Goal: Task Accomplishment & Management: Manage account settings

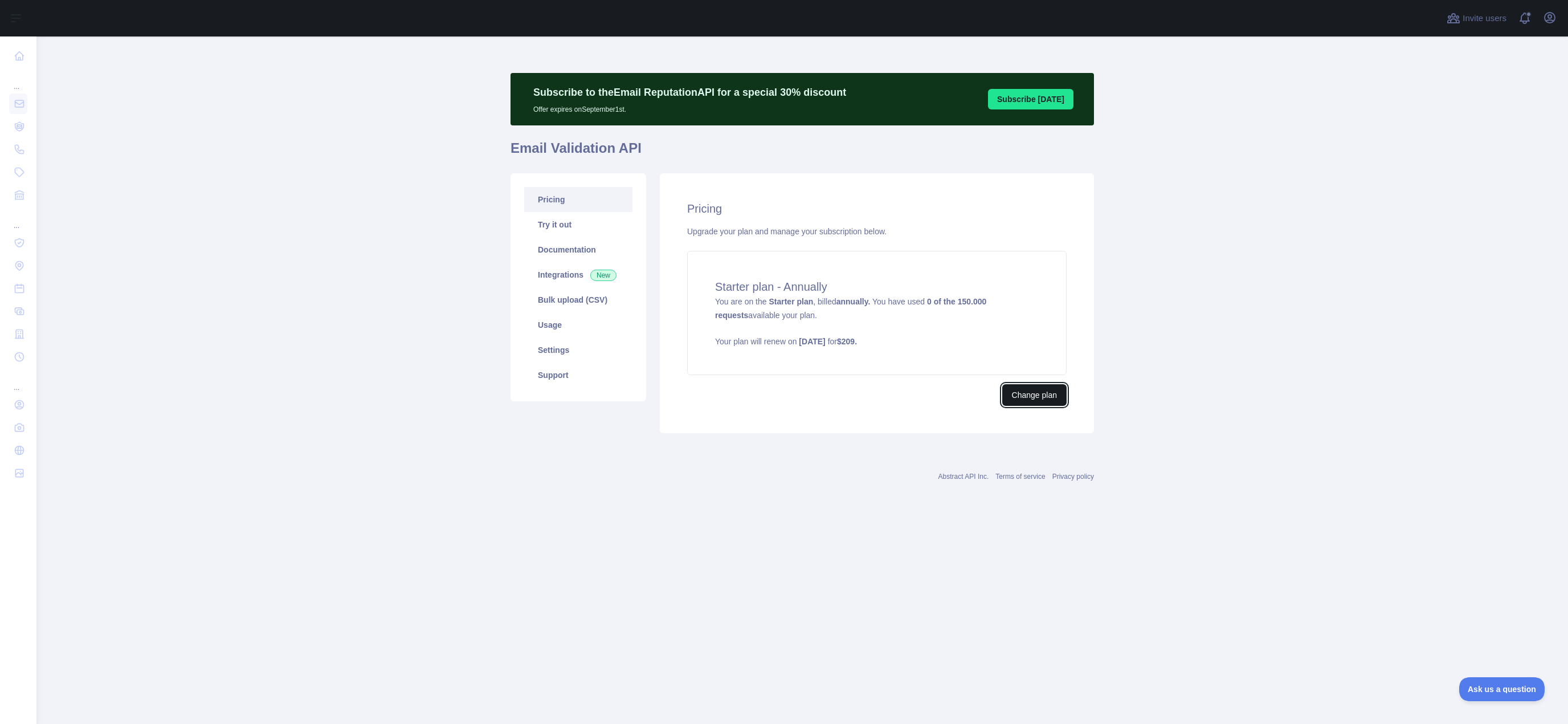
click at [1036, 400] on button "Change plan" at bounding box center [1034, 395] width 65 height 22
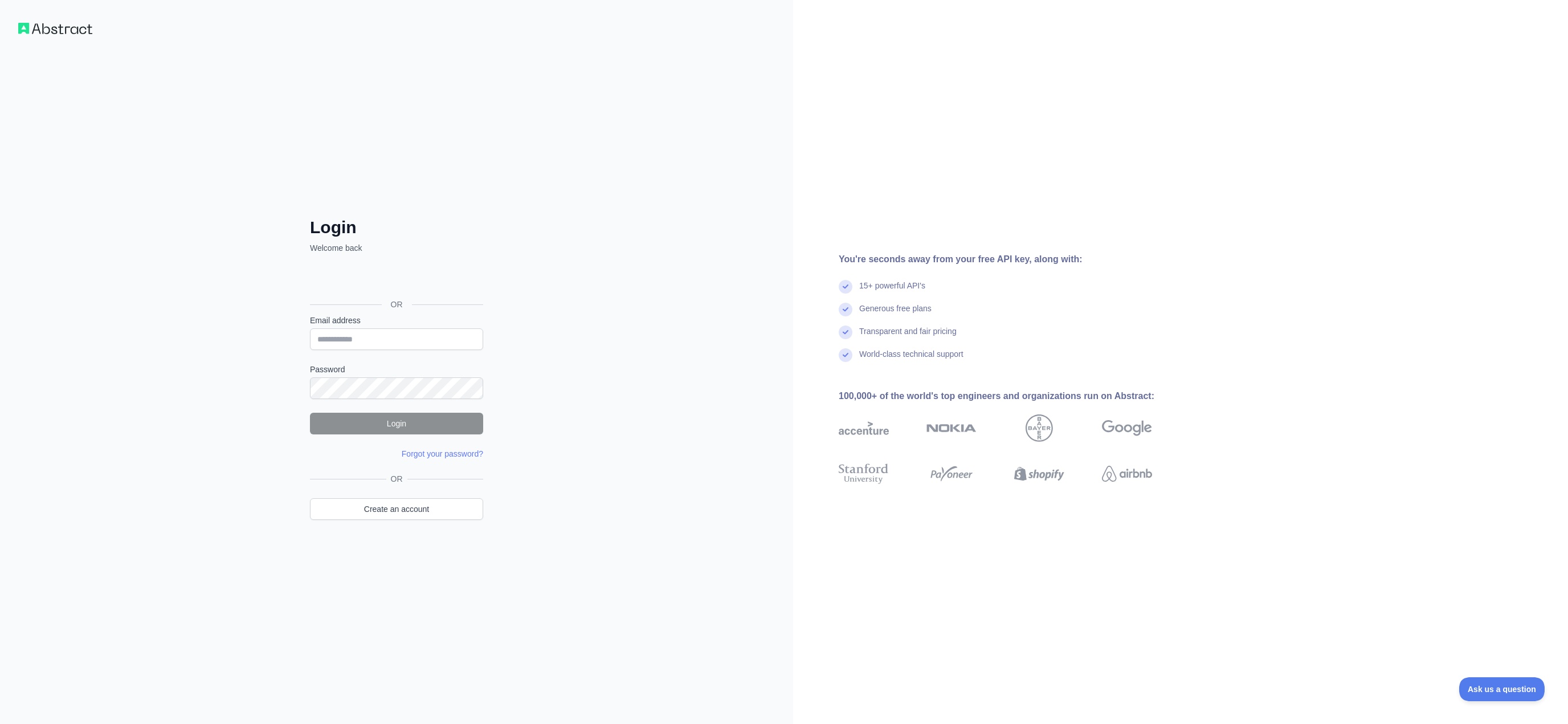
click at [974, 308] on div "Generous free plans" at bounding box center [1013, 314] width 350 height 23
click at [357, 336] on input "Email address" at bounding box center [396, 339] width 173 height 22
type input "**********"
click at [388, 426] on button "Login" at bounding box center [396, 423] width 173 height 22
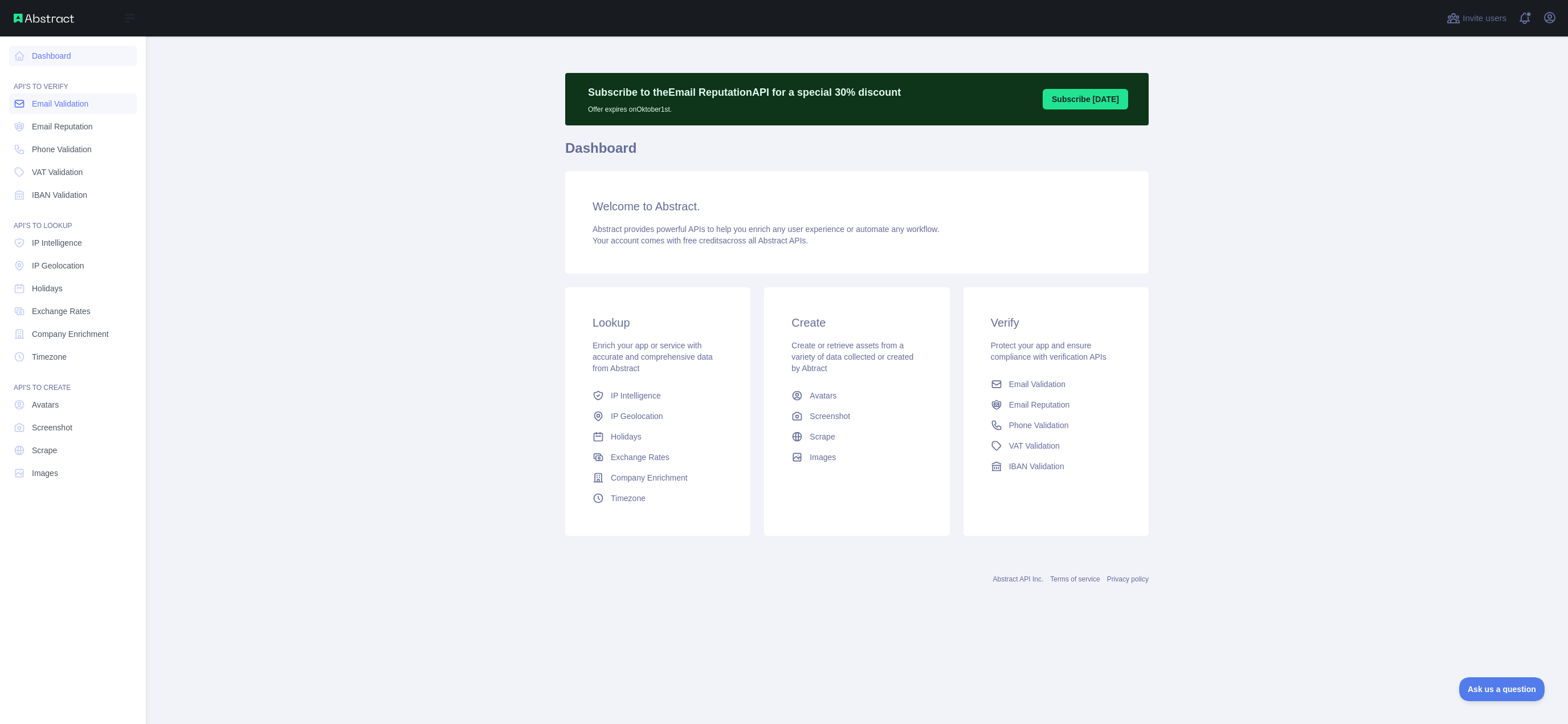
click at [66, 102] on span "Email Validation" at bounding box center [60, 104] width 56 height 11
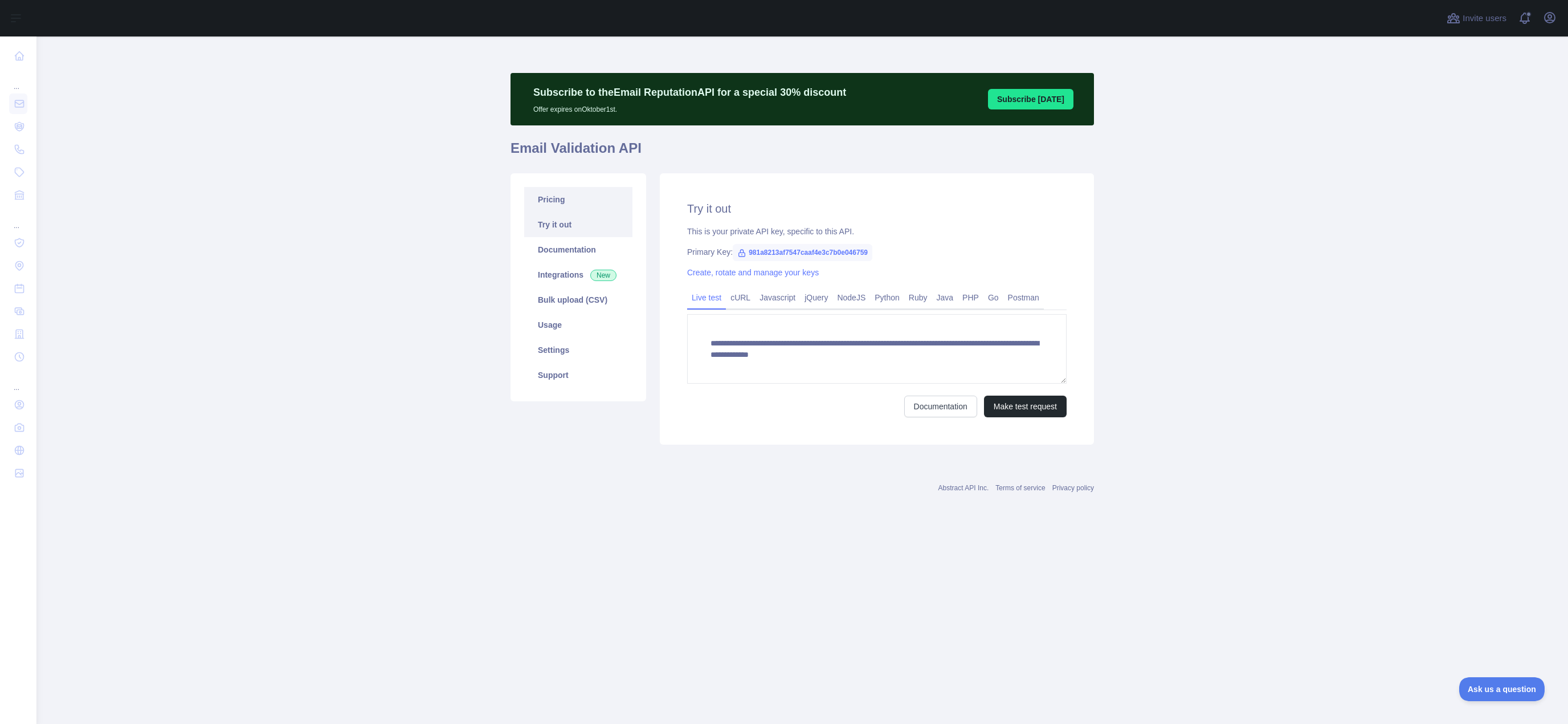
click at [546, 201] on link "Pricing" at bounding box center [578, 200] width 109 height 25
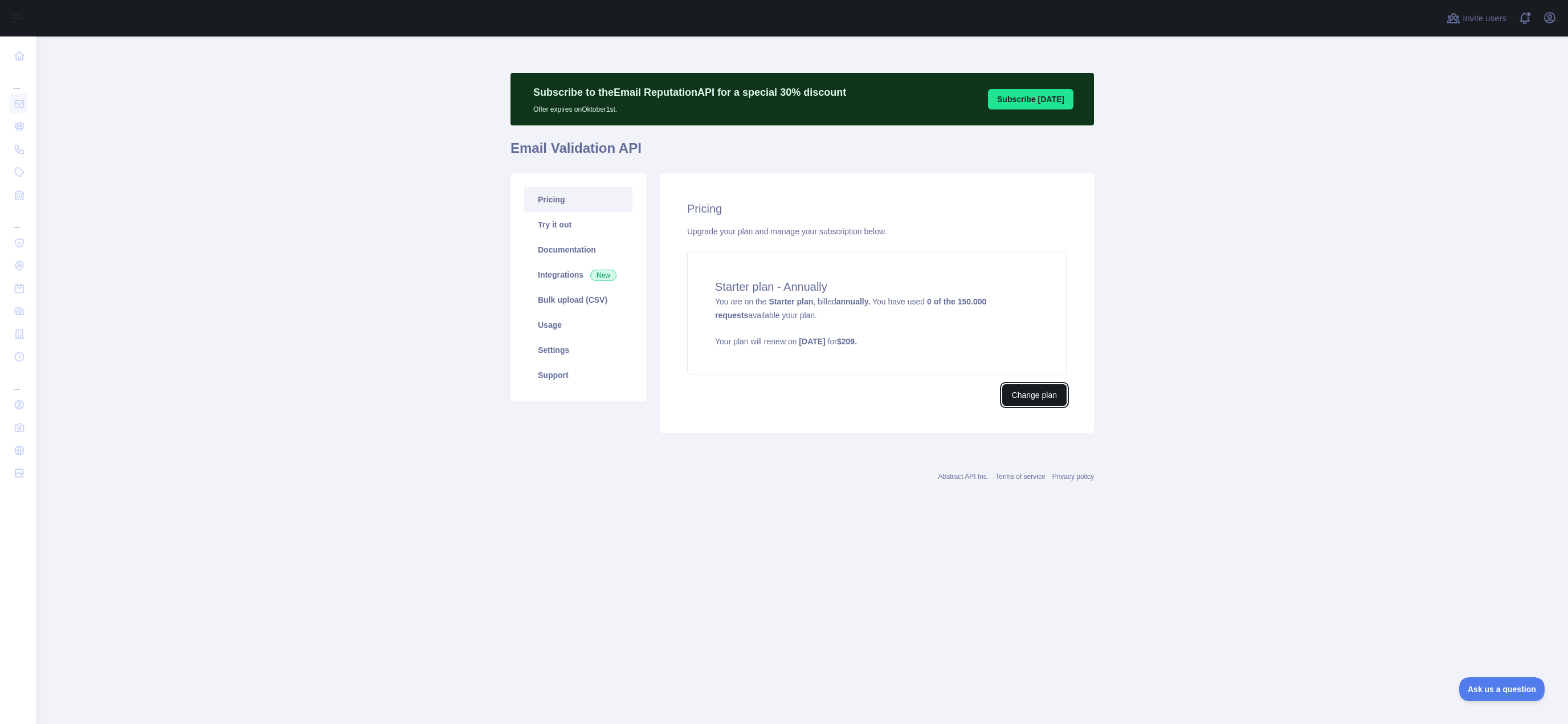
click at [1043, 395] on button "Change plan" at bounding box center [1034, 395] width 65 height 22
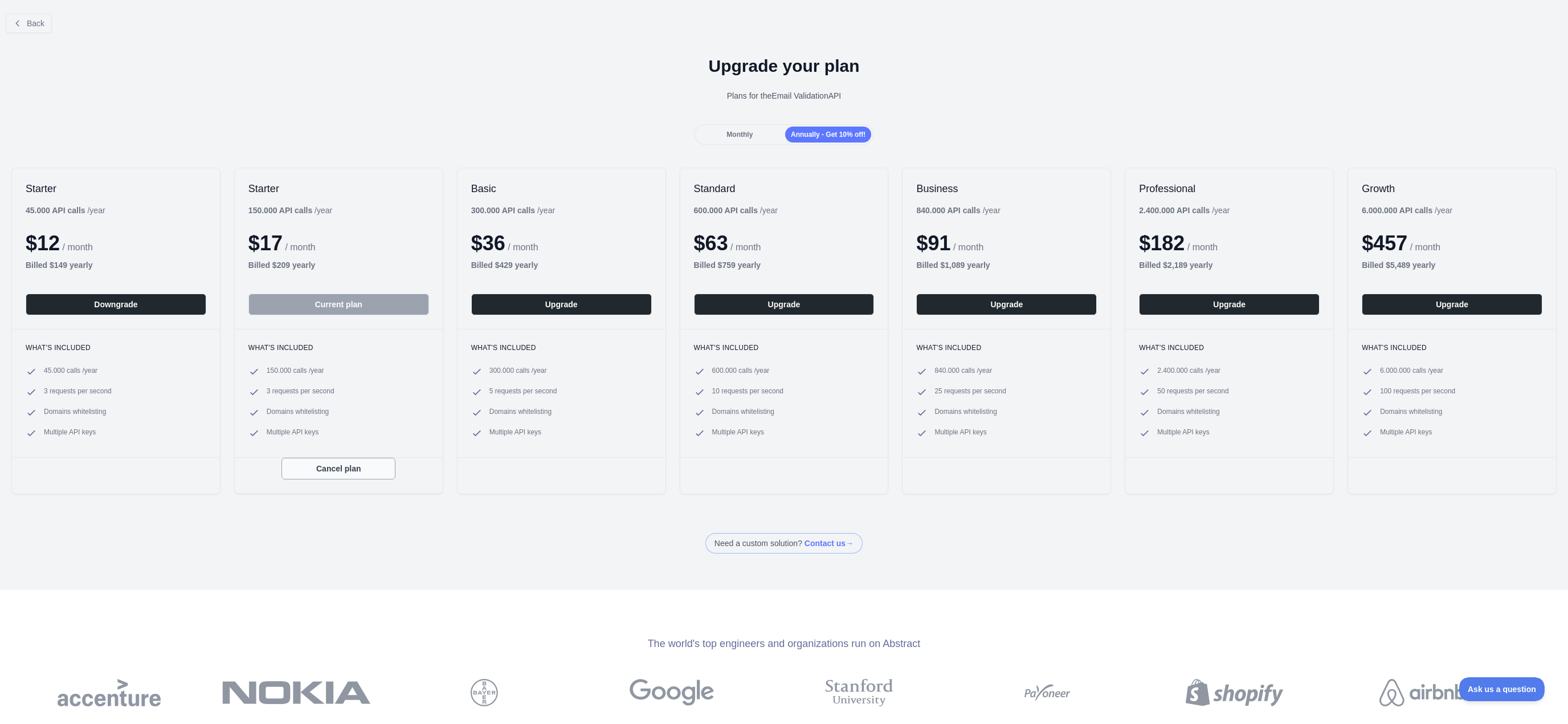
click at [331, 470] on button "Cancel plan" at bounding box center [338, 468] width 114 height 22
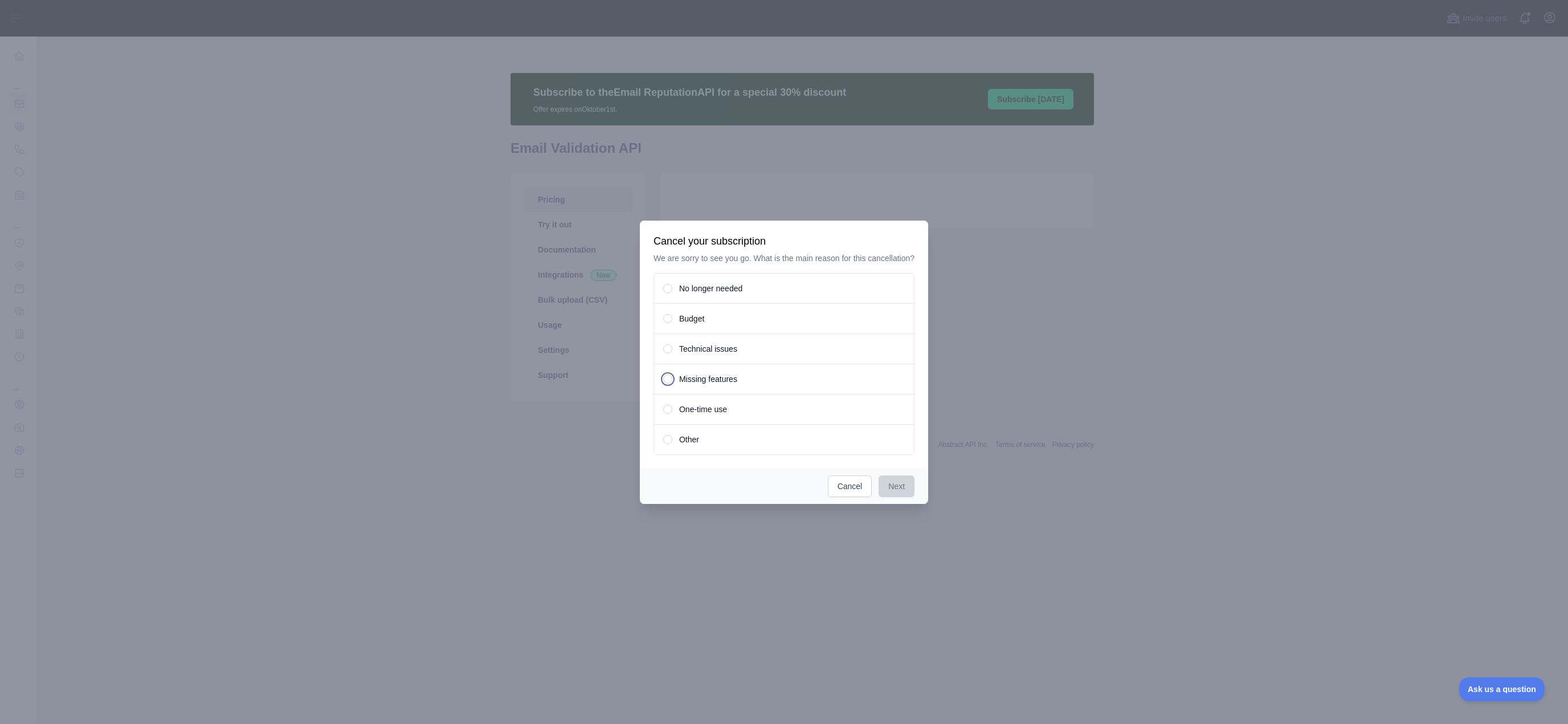
click at [674, 379] on div "Missing features" at bounding box center [784, 379] width 261 height 31
click at [894, 486] on button "Next" at bounding box center [897, 486] width 36 height 22
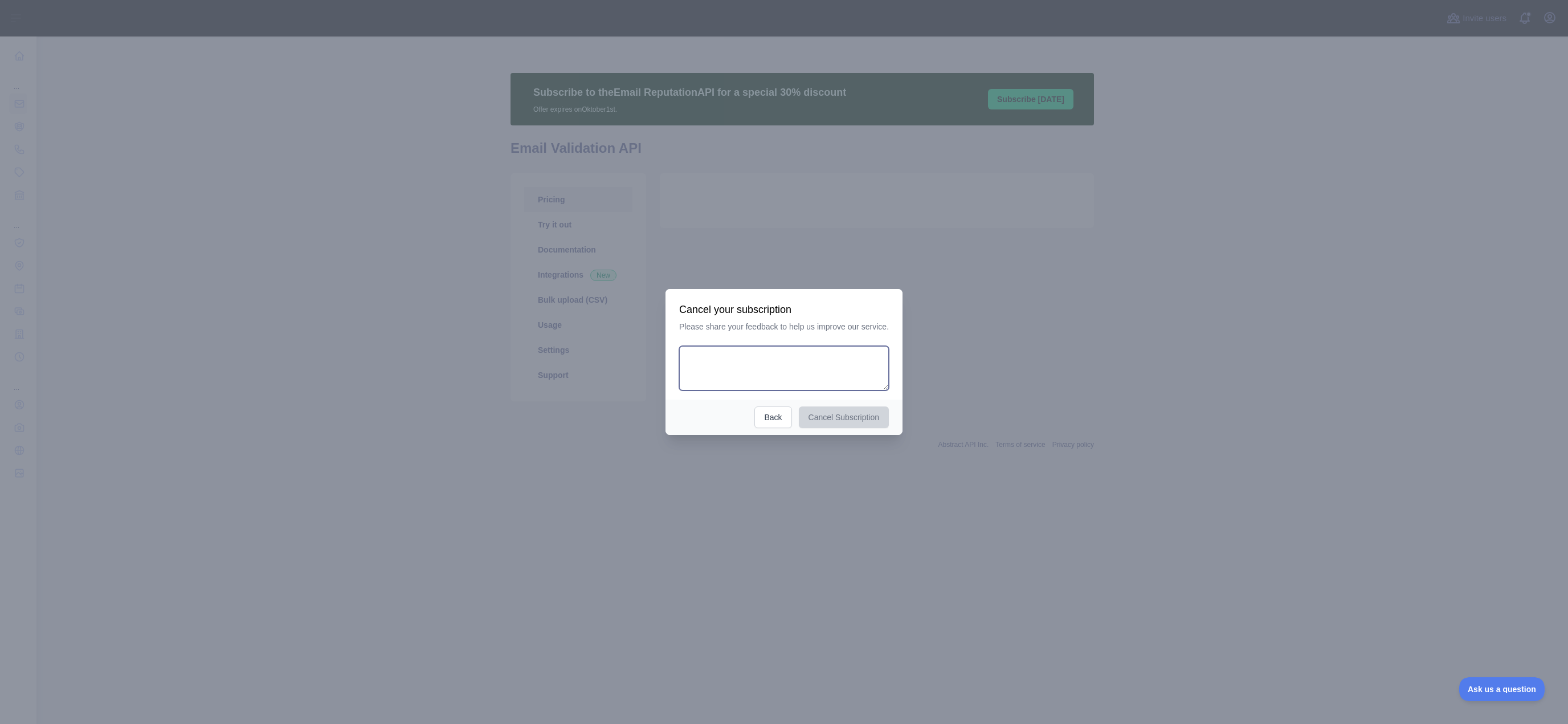
click at [711, 378] on textarea at bounding box center [784, 368] width 209 height 45
click at [770, 417] on button "Back" at bounding box center [773, 417] width 37 height 22
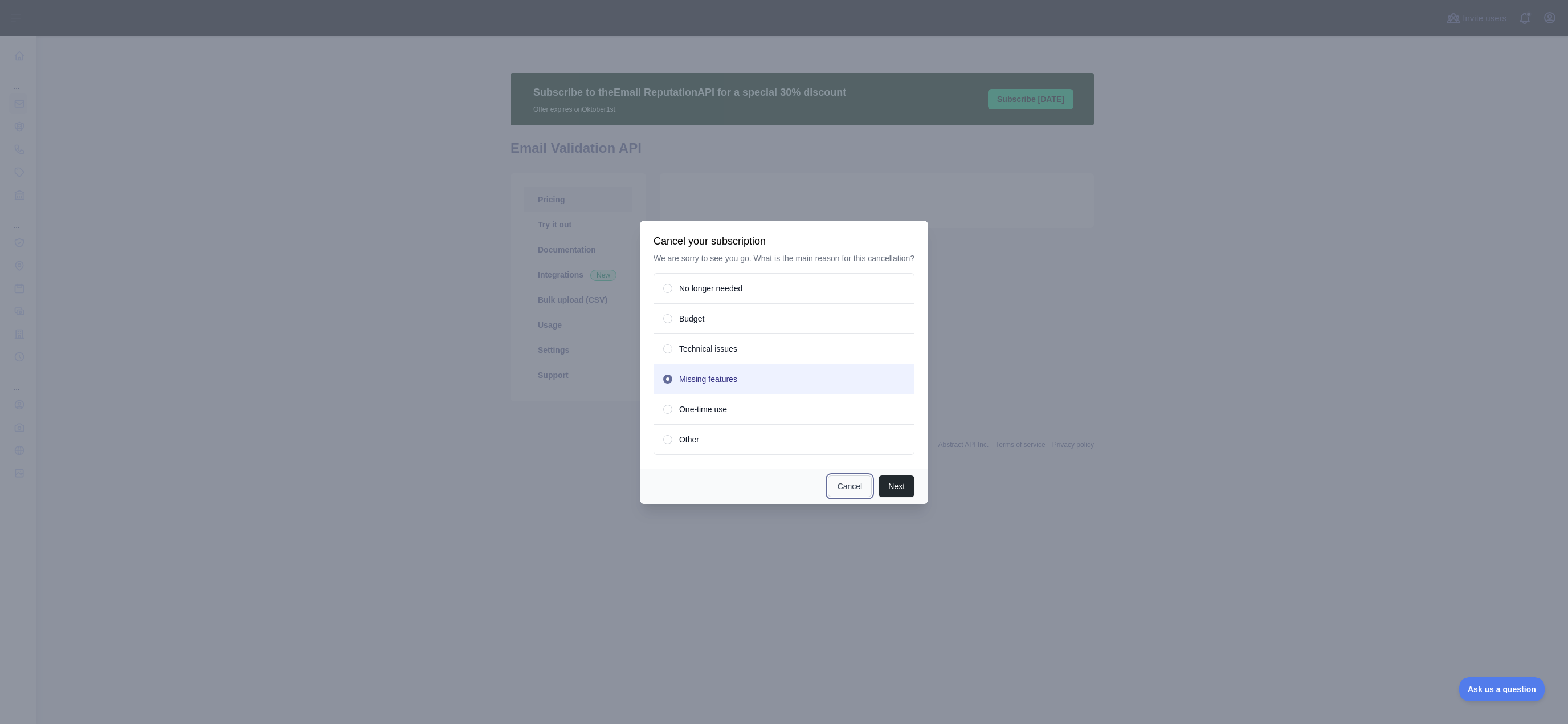
click at [849, 485] on button "Cancel" at bounding box center [850, 486] width 45 height 22
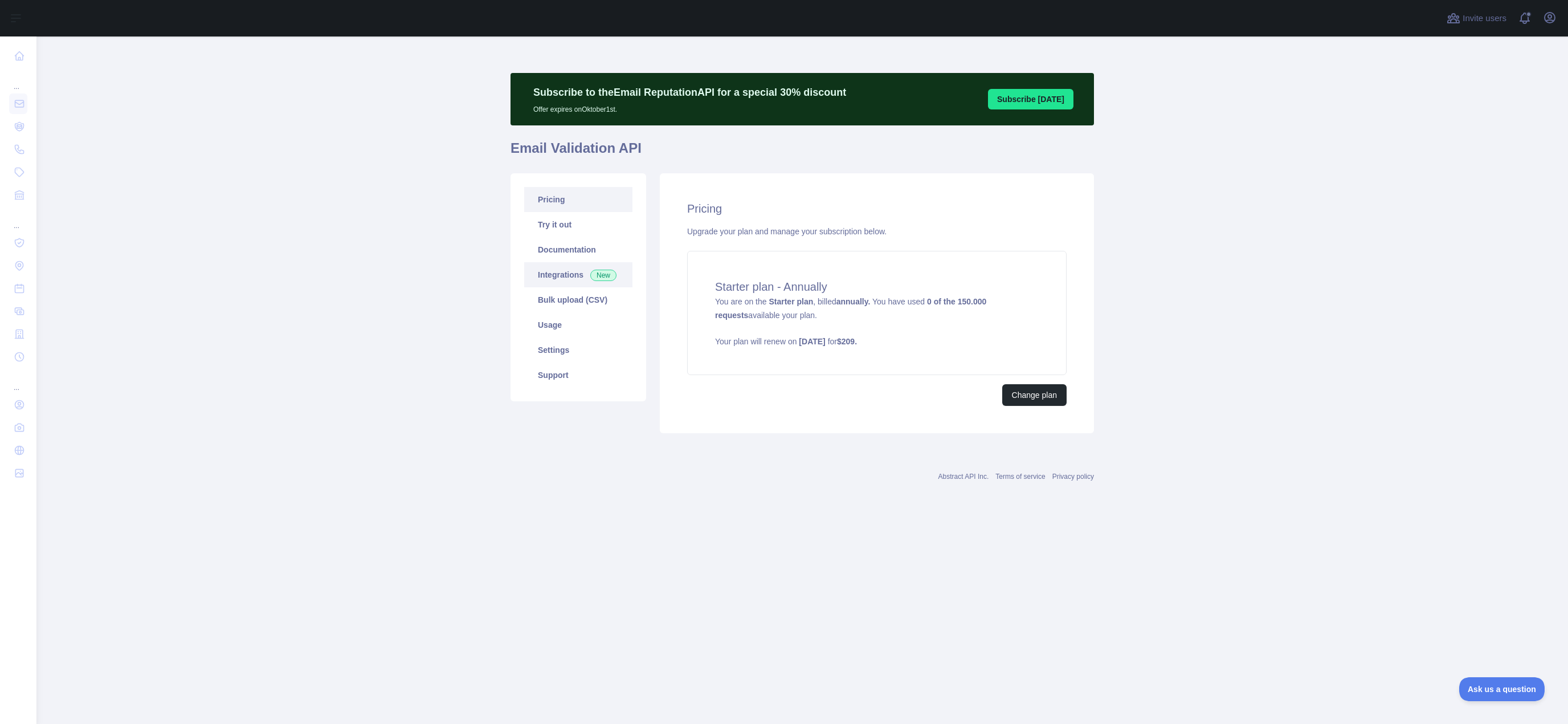
click at [562, 276] on link "Integrations New" at bounding box center [578, 275] width 109 height 25
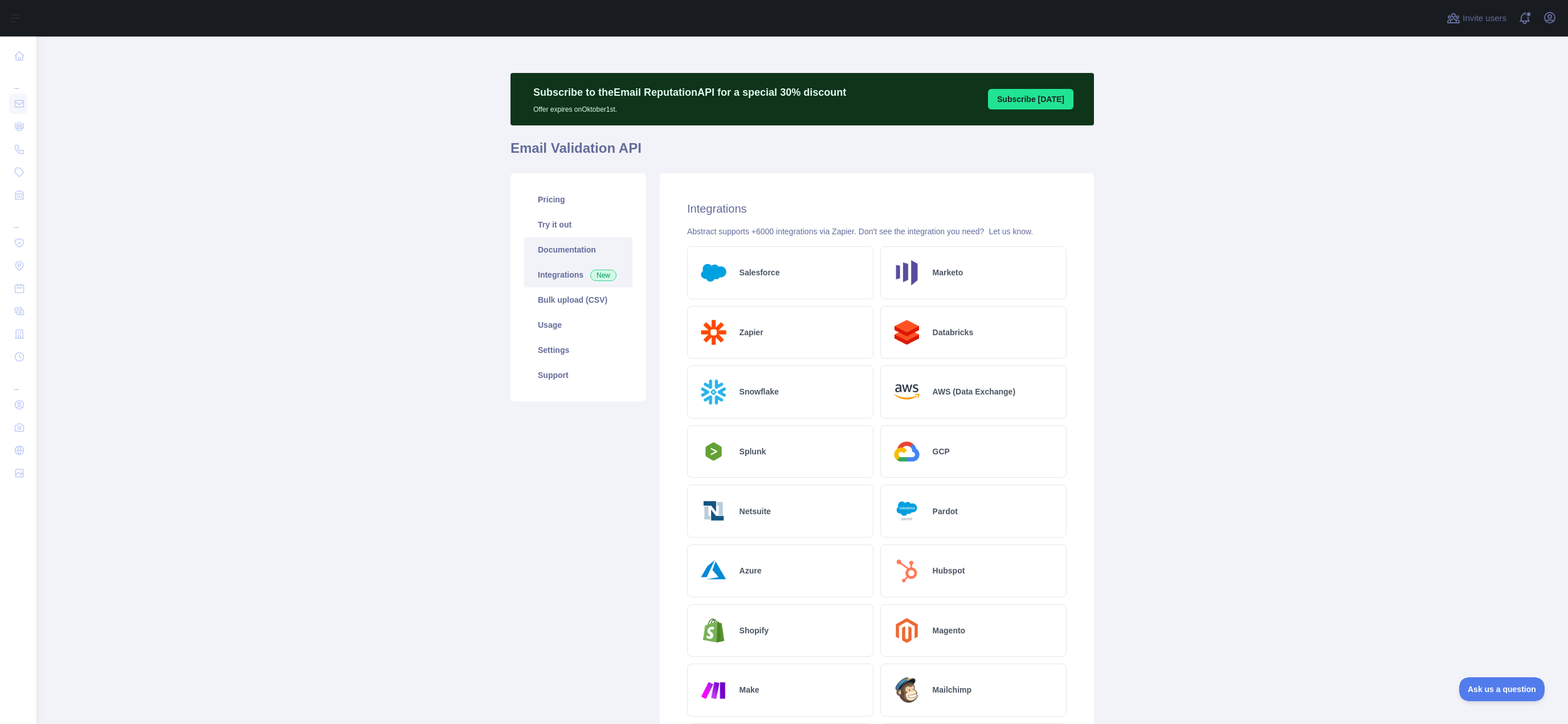
click at [550, 251] on link "Documentation" at bounding box center [578, 250] width 109 height 25
click at [527, 197] on link "Pricing" at bounding box center [578, 200] width 109 height 25
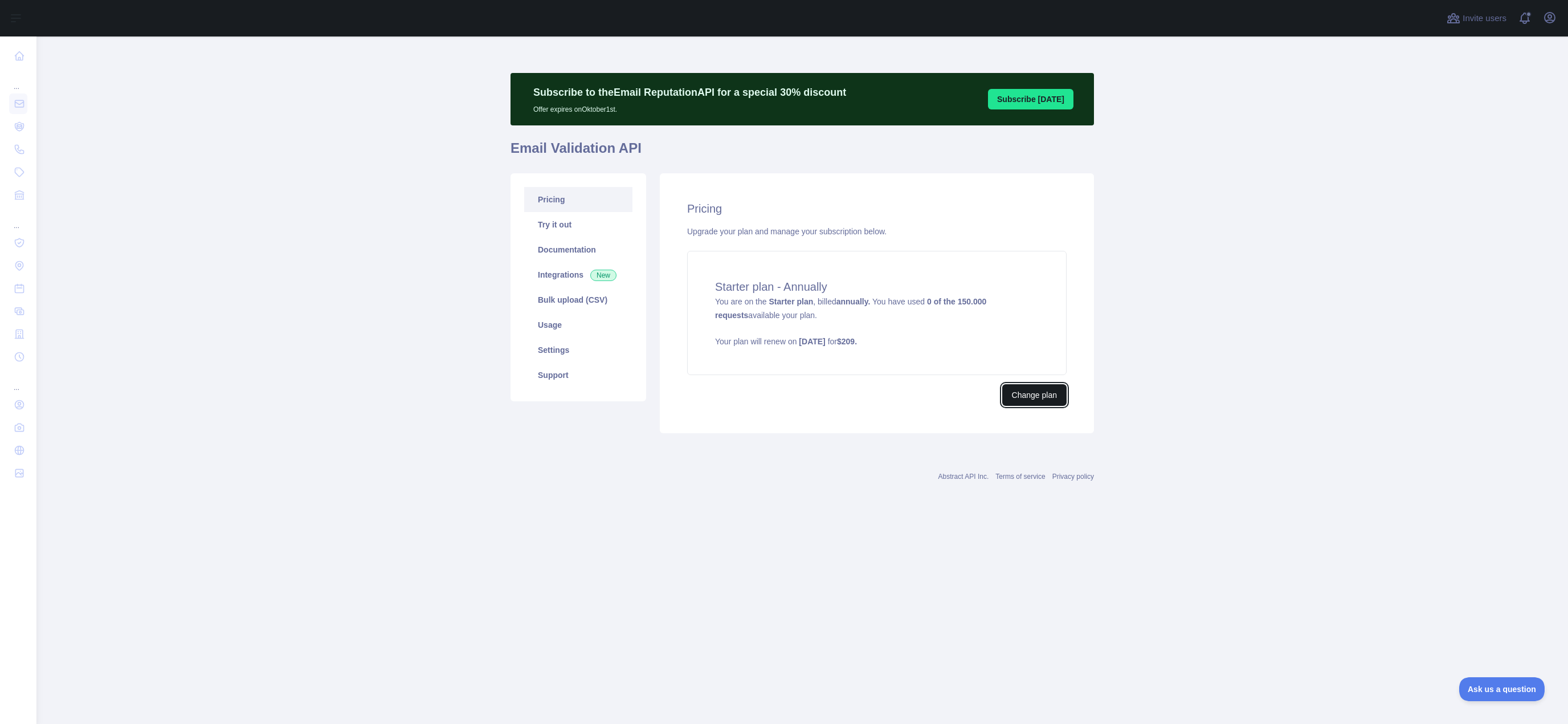
click at [1023, 401] on button "Change plan" at bounding box center [1034, 395] width 65 height 22
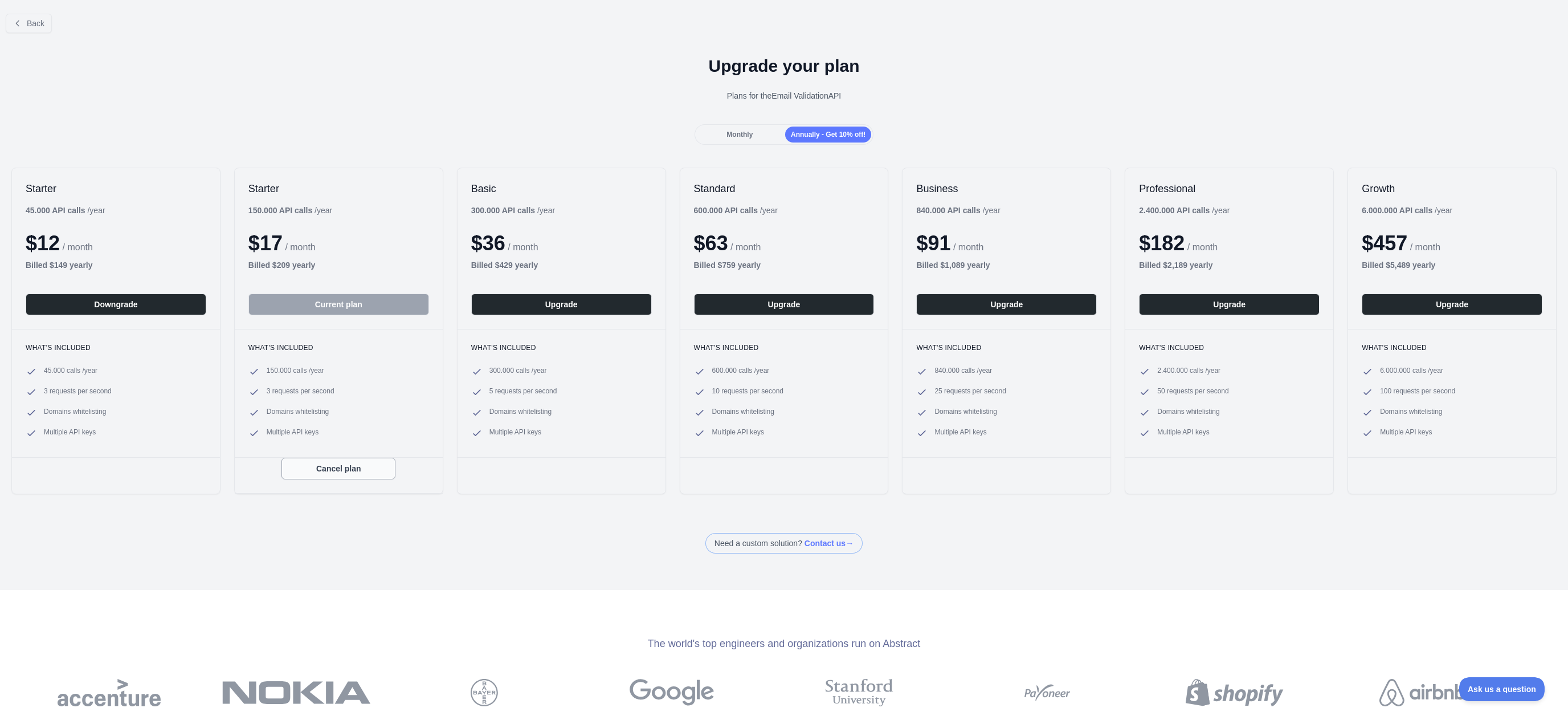
click at [335, 472] on button "Cancel plan" at bounding box center [338, 468] width 114 height 22
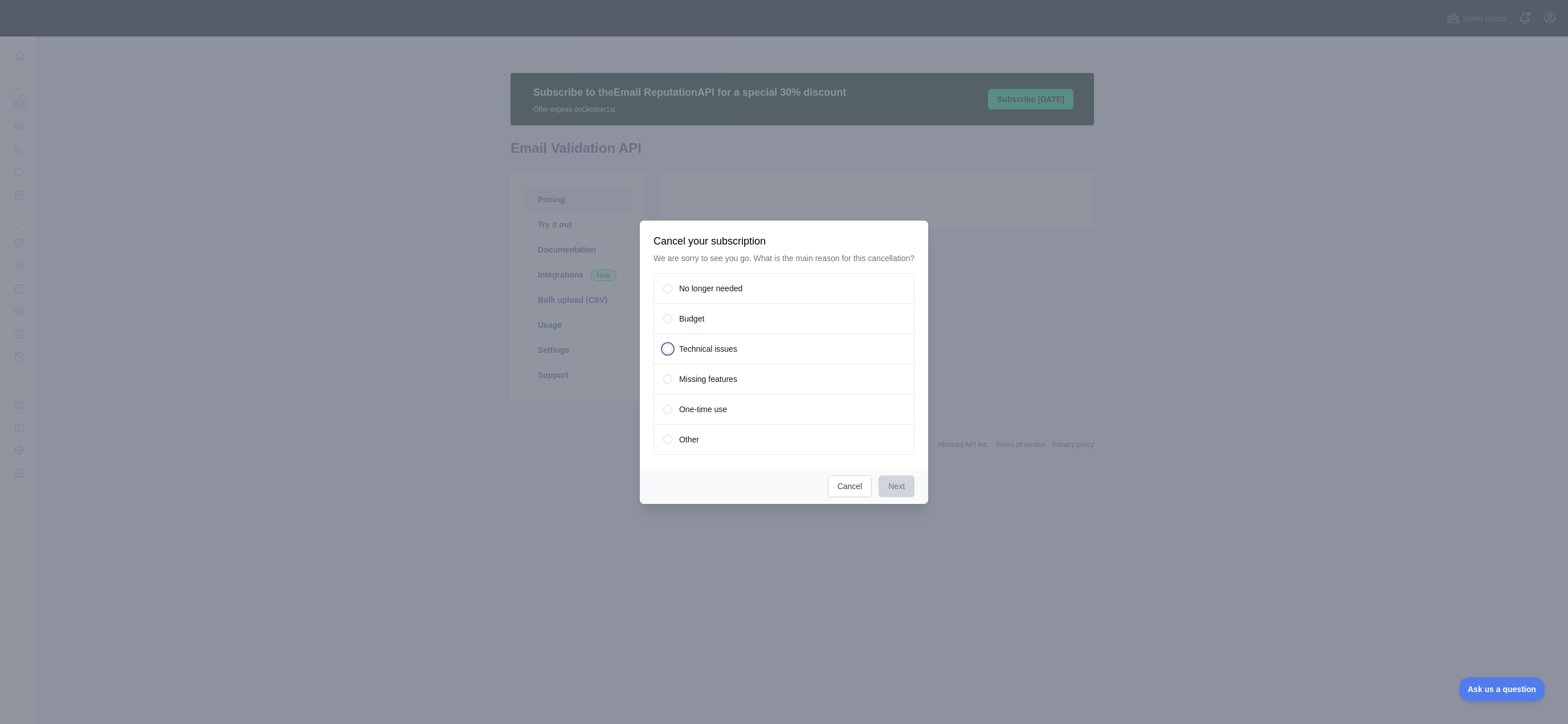
click at [671, 352] on span at bounding box center [667, 349] width 9 height 9
click at [894, 486] on button "Next" at bounding box center [897, 486] width 36 height 22
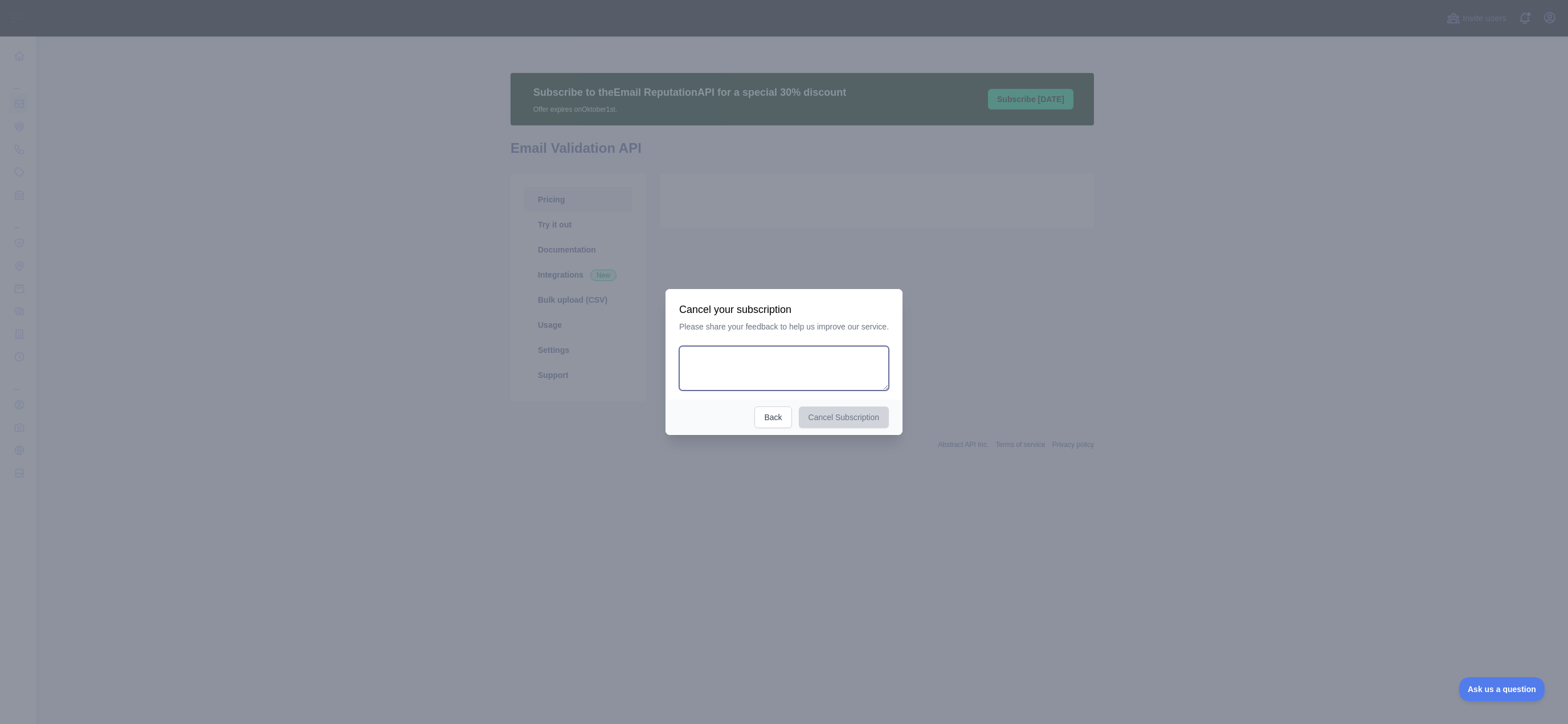
click at [702, 374] on textarea at bounding box center [784, 368] width 209 height 45
click at [803, 360] on textarea "**********" at bounding box center [782, 368] width 206 height 45
drag, startPoint x: 839, startPoint y: 358, endPoint x: 747, endPoint y: 362, distance: 92.1
click at [747, 362] on textarea "**********" at bounding box center [782, 368] width 206 height 45
paste textarea "***"
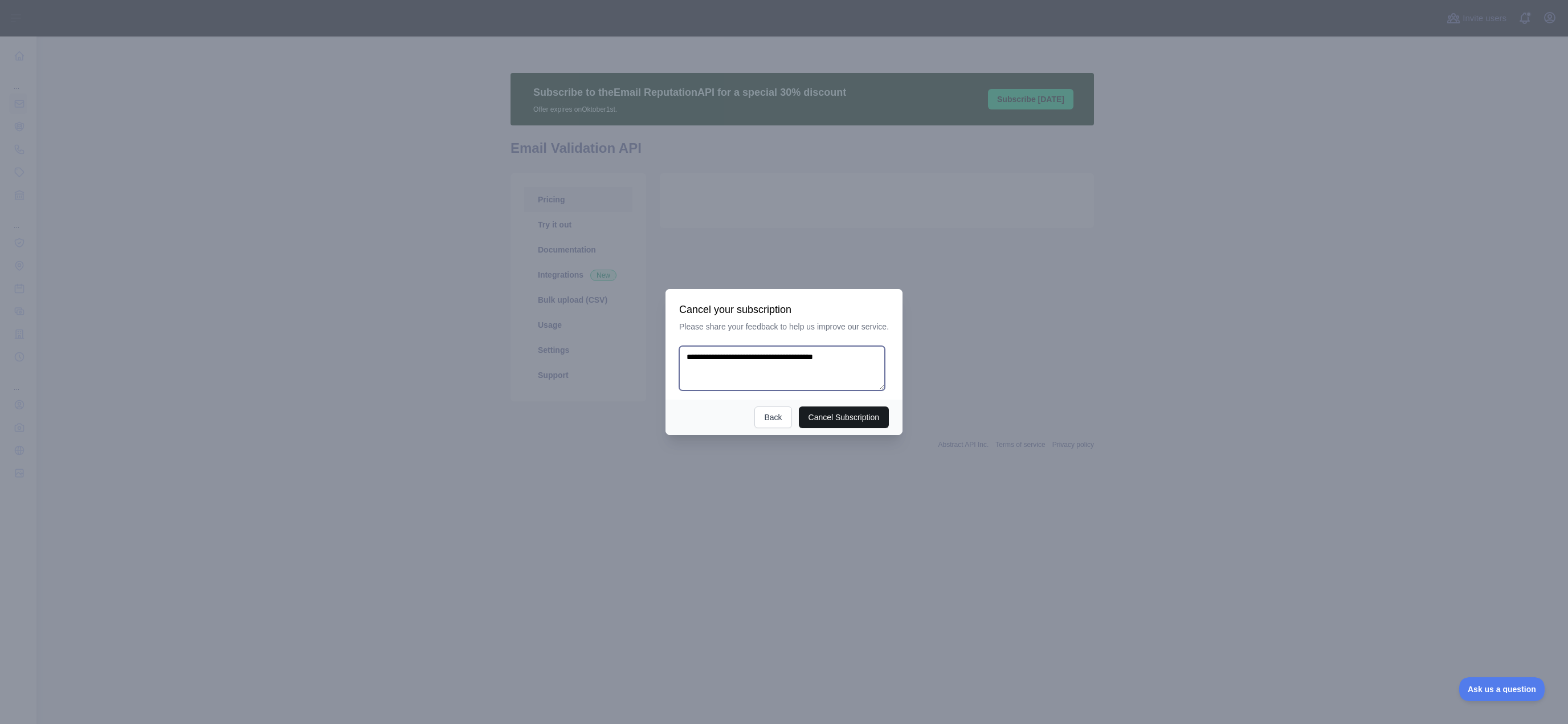
type textarea "**********"
click at [825, 416] on button "Cancel Subscription" at bounding box center [844, 417] width 90 height 22
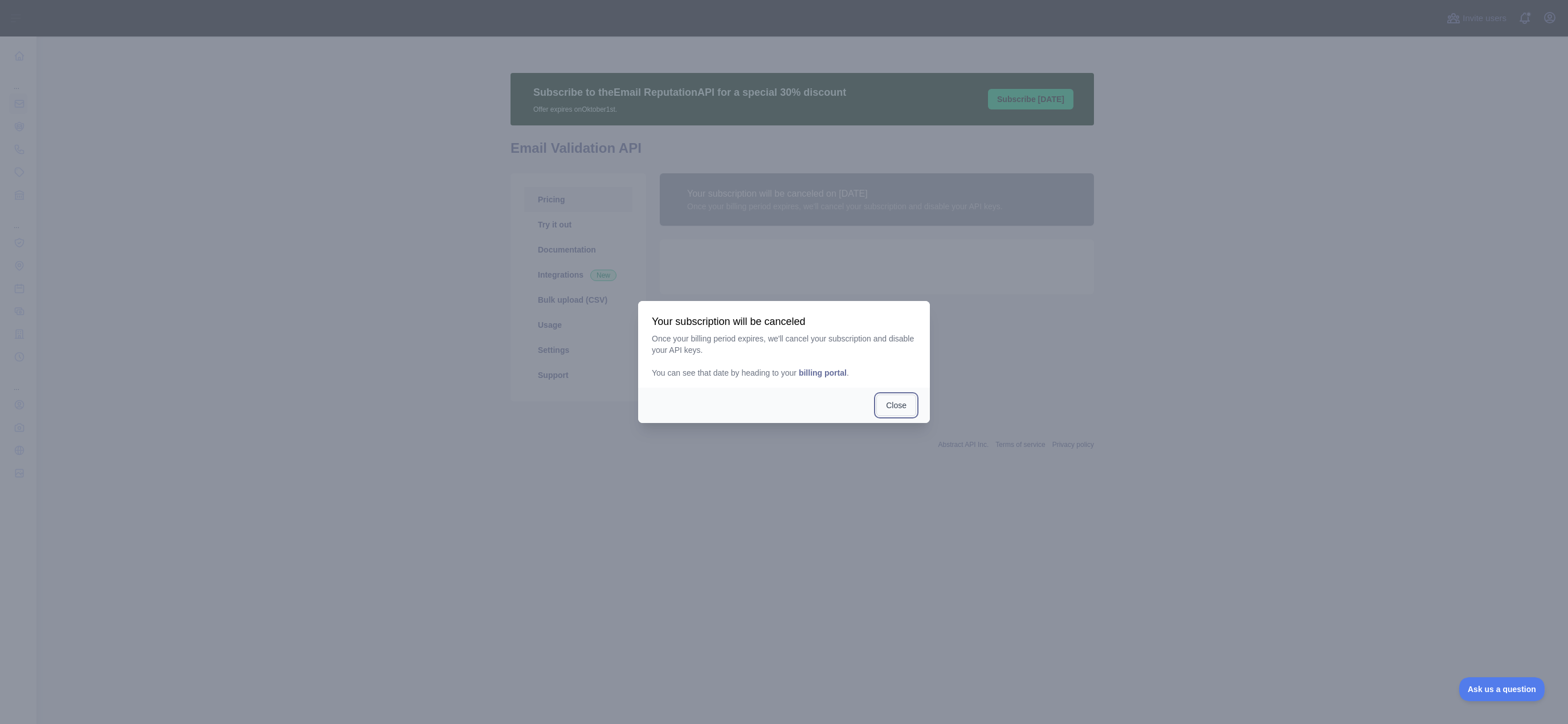
click at [883, 399] on button "Close" at bounding box center [896, 405] width 40 height 22
